Goal: Contribute content

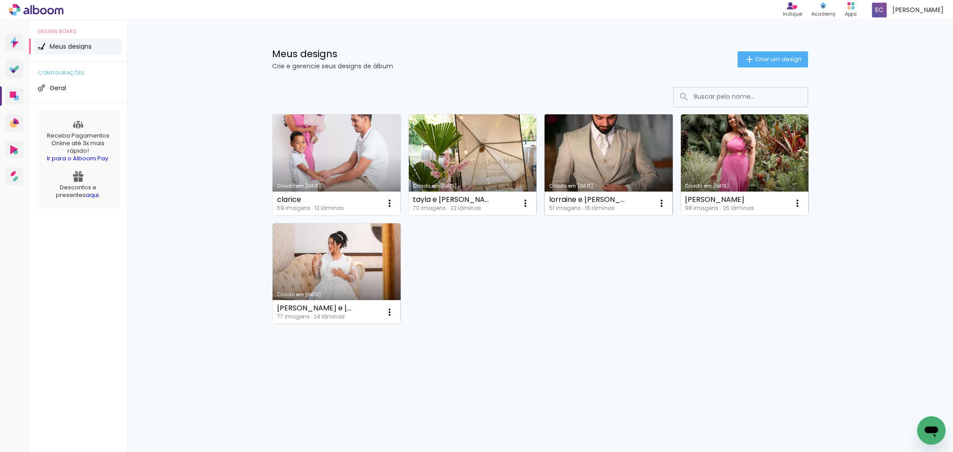
click at [611, 189] on link "Criado em [DATE]" at bounding box center [608, 164] width 128 height 101
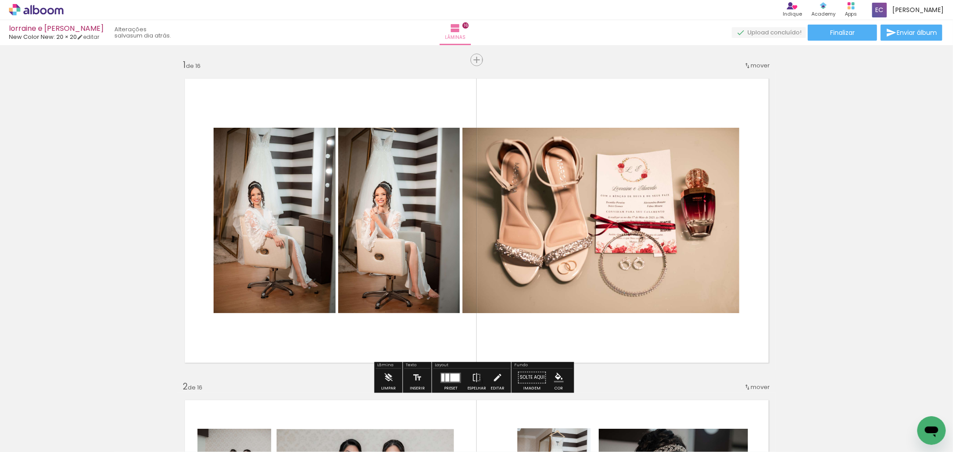
click at [0, 0] on input "file" at bounding box center [0, 0] width 0 height 0
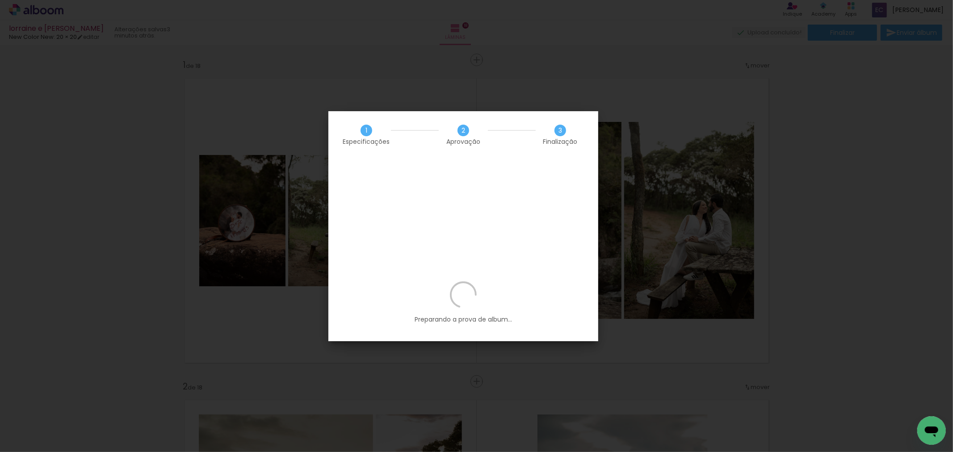
scroll to position [0, 2124]
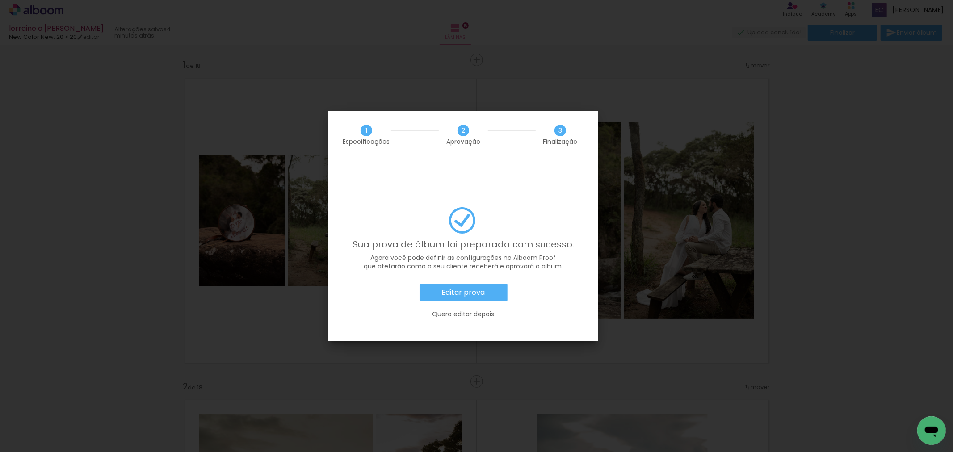
click at [0, 0] on slot "Quero editar depois" at bounding box center [0, 0] width 0 height 0
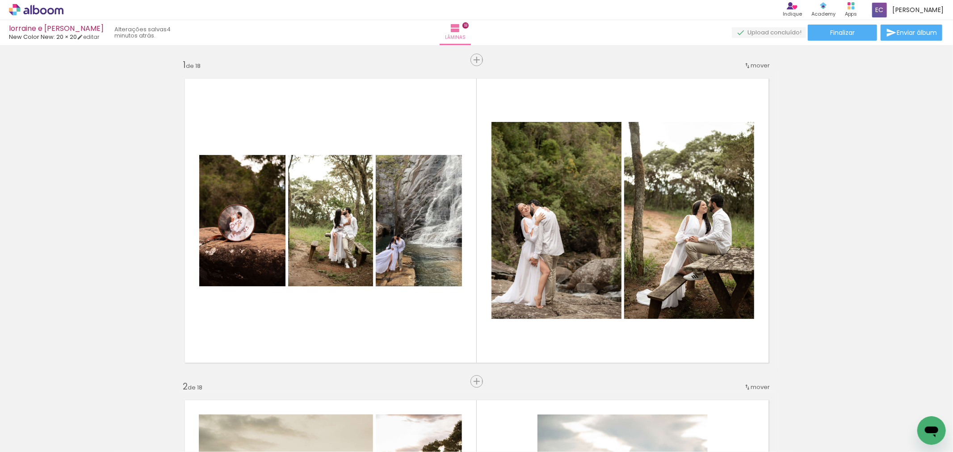
click at [62, 10] on icon at bounding box center [59, 11] width 8 height 7
